Goal: Download file/media

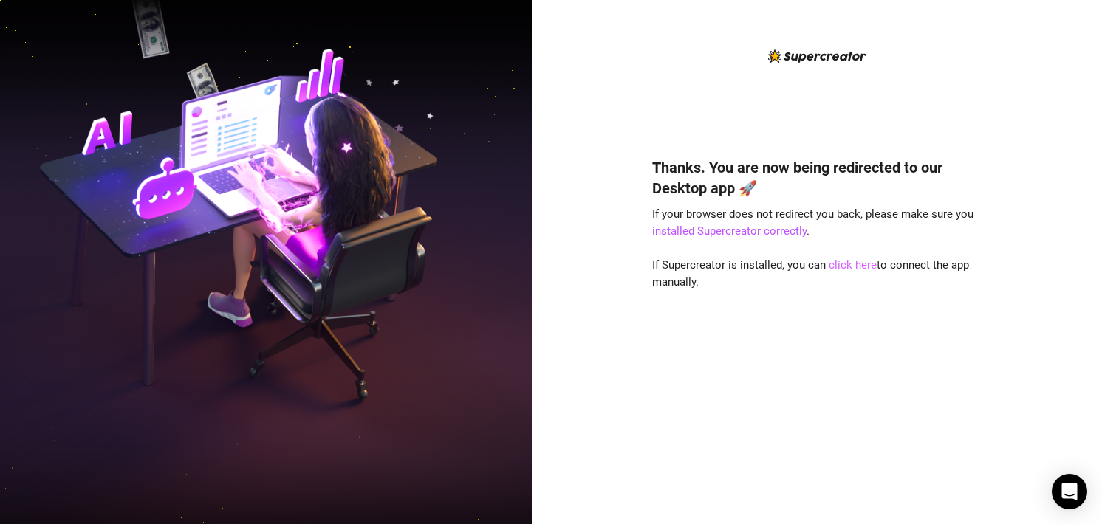
click at [836, 267] on link "click here" at bounding box center [853, 265] width 48 height 13
click at [848, 261] on link "click here" at bounding box center [853, 265] width 48 height 13
click at [846, 269] on link "click here" at bounding box center [853, 265] width 48 height 13
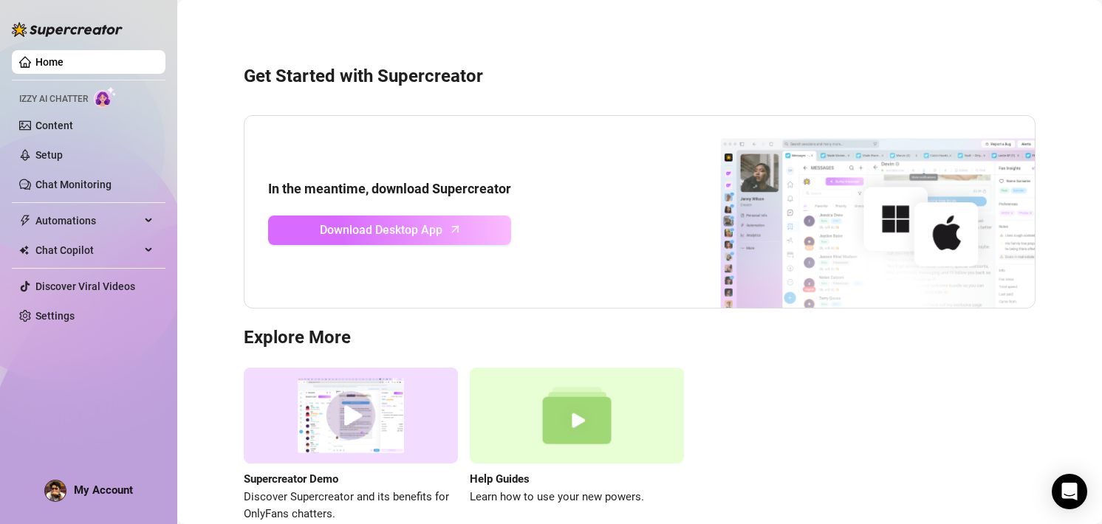
click at [463, 233] on link "Download Desktop App" at bounding box center [389, 231] width 243 height 30
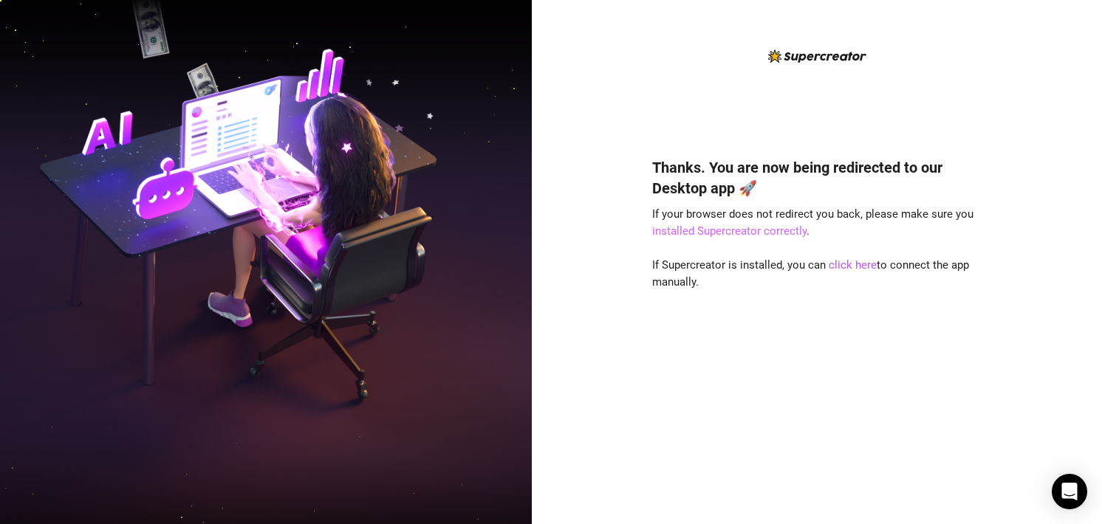
click at [769, 232] on link "installed Supercreator correctly" at bounding box center [729, 231] width 154 height 13
